Goal: Information Seeking & Learning: Learn about a topic

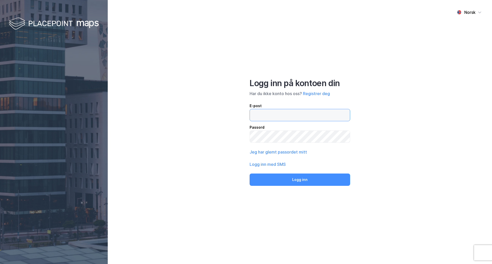
click at [288, 115] on input "email" at bounding box center [300, 115] width 100 height 12
type input "[EMAIL_ADDRESS][DOMAIN_NAME]"
click at [331, 175] on button "Logg inn" at bounding box center [300, 180] width 101 height 12
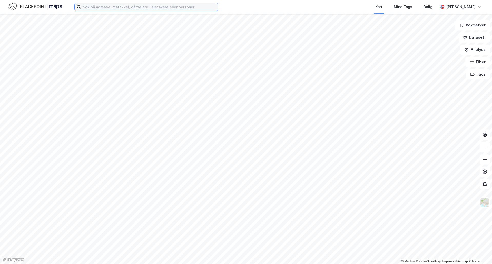
click at [141, 7] on input at bounding box center [149, 7] width 137 height 8
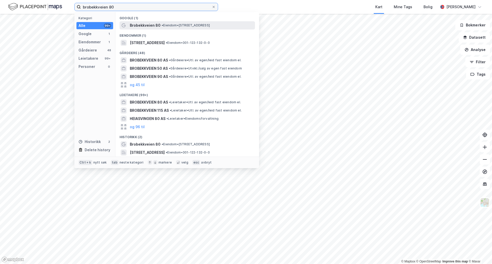
type input "brobekkveien 80"
click at [145, 25] on span "Brobekkveien 80" at bounding box center [145, 25] width 31 height 6
